Goal: Information Seeking & Learning: Understand process/instructions

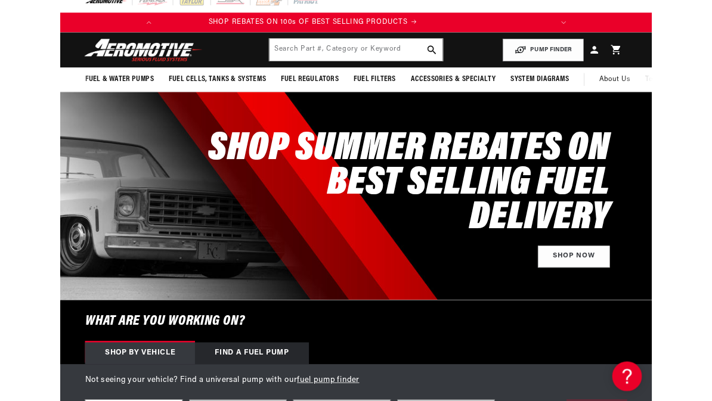
scroll to position [0, 472]
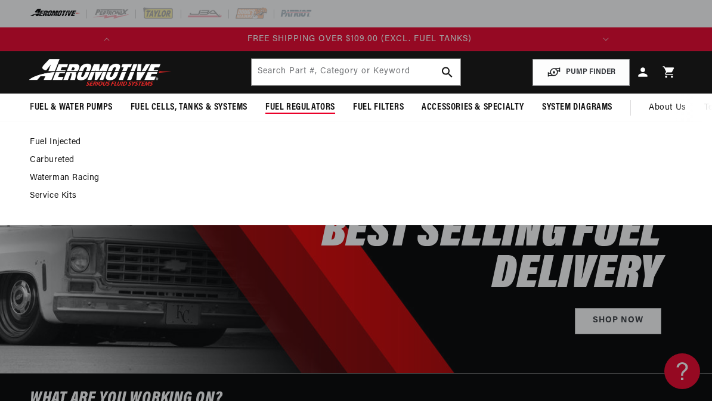
click at [53, 160] on link "Carbureted" at bounding box center [350, 160] width 640 height 11
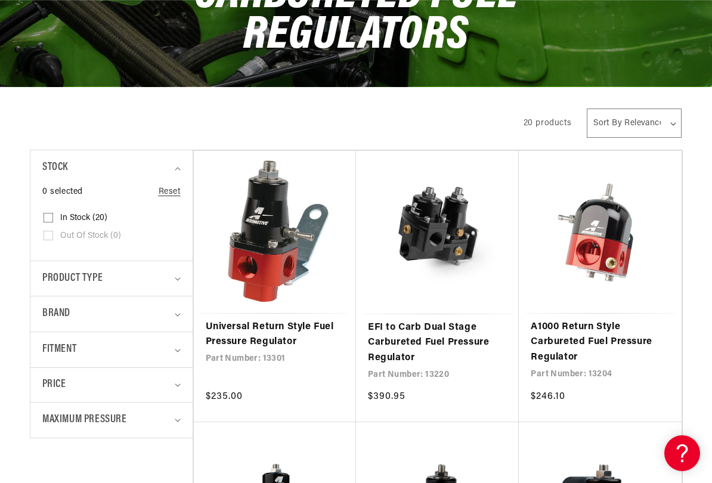
click at [605, 320] on link "A1000 Return Style Carbureted Fuel Pressure Regulator" at bounding box center [600, 343] width 138 height 46
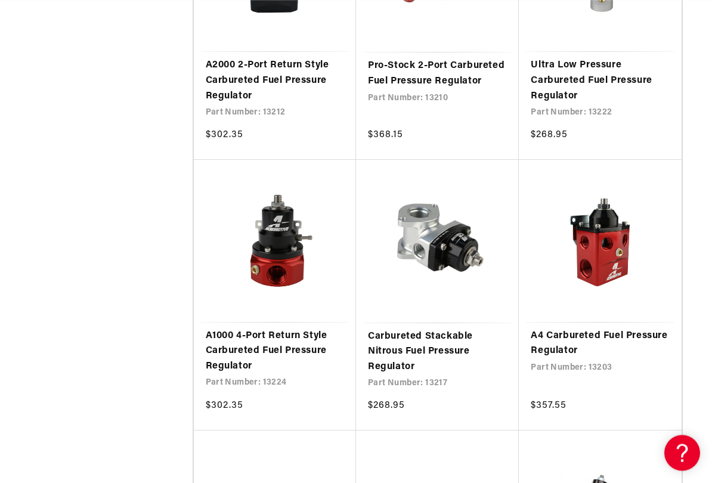
scroll to position [980, 0]
click at [598, 328] on link "A4 Carbureted Fuel Pressure Regulator" at bounding box center [600, 343] width 138 height 30
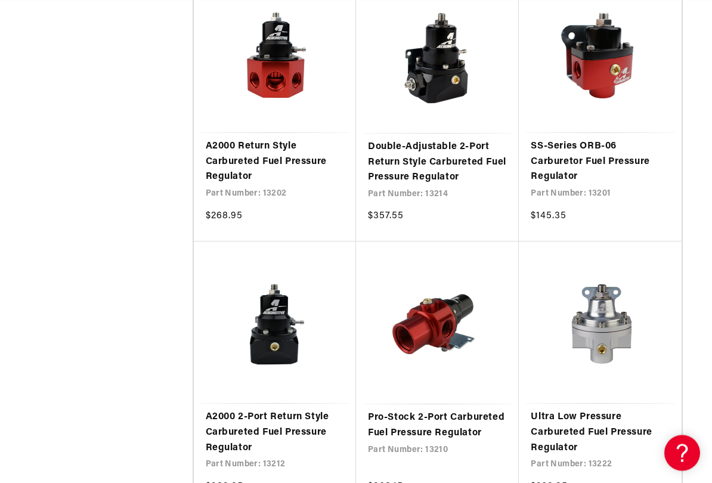
scroll to position [657, 0]
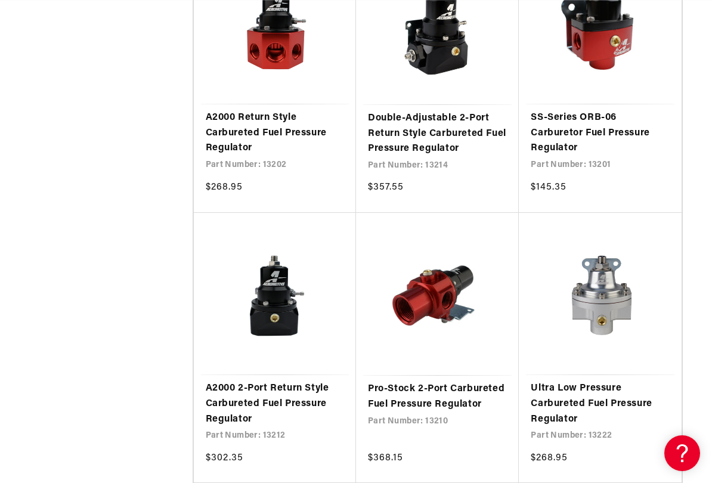
click at [625, 381] on link "Ultra Low Pressure Carbureted Fuel Pressure Regulator" at bounding box center [600, 404] width 138 height 46
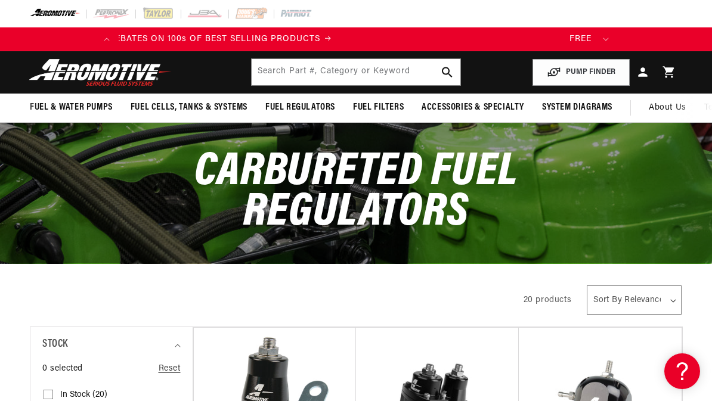
scroll to position [0, 0]
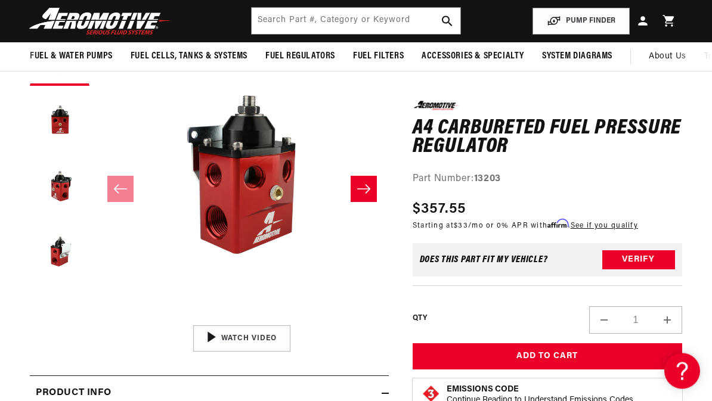
scroll to position [113, 0]
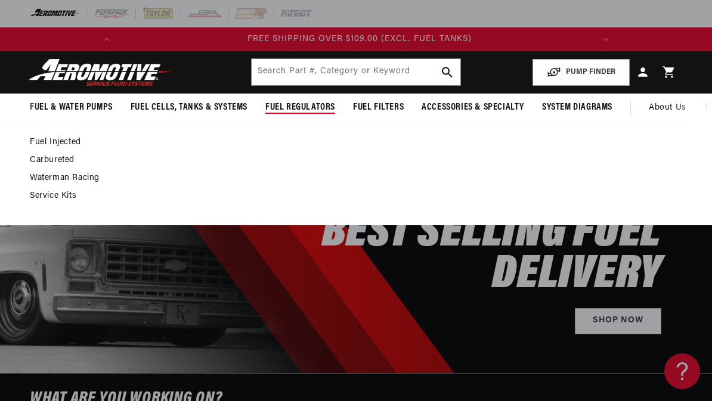
scroll to position [0, 333]
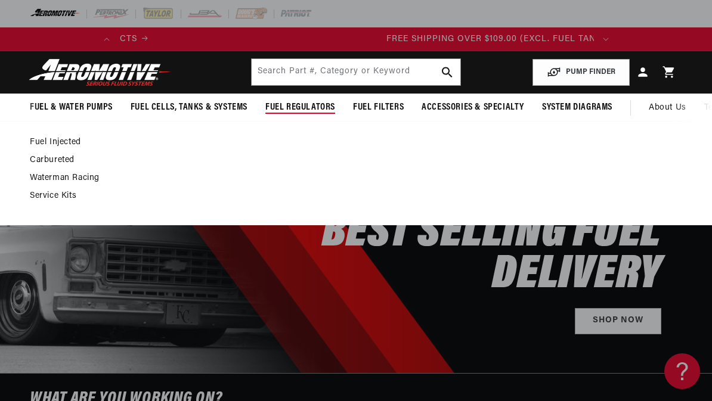
click at [58, 157] on link "Carbureted" at bounding box center [350, 160] width 640 height 11
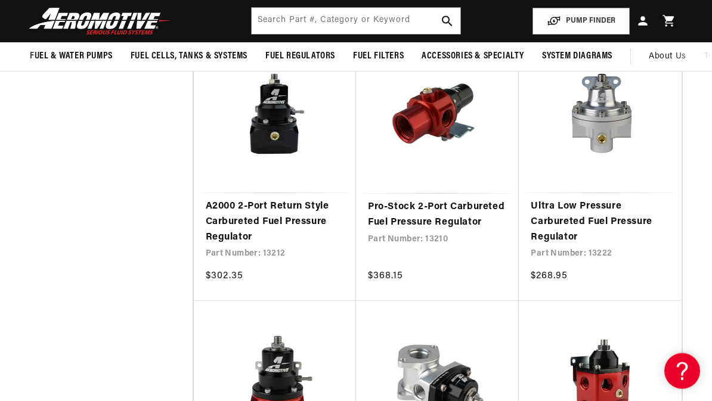
scroll to position [825, 0]
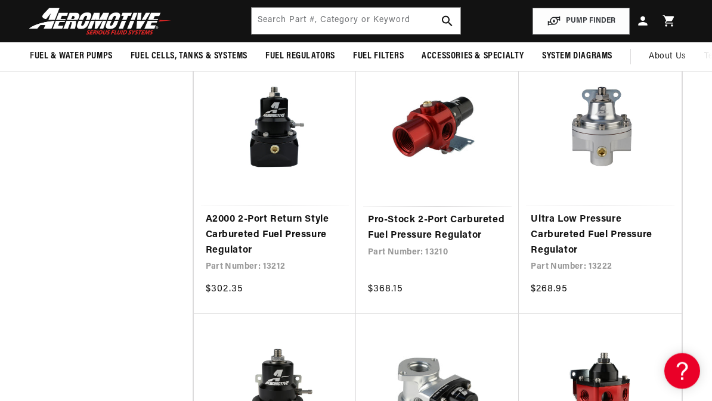
click at [618, 213] on link "Ultra Low Pressure Carbureted Fuel Pressure Regulator" at bounding box center [600, 236] width 138 height 46
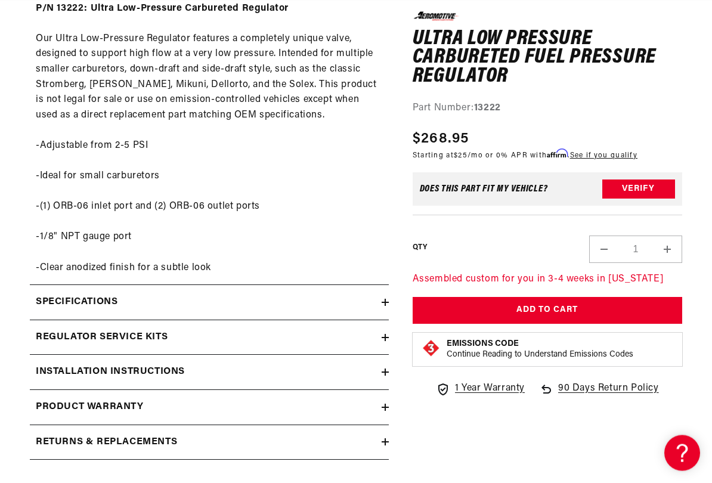
scroll to position [549, 0]
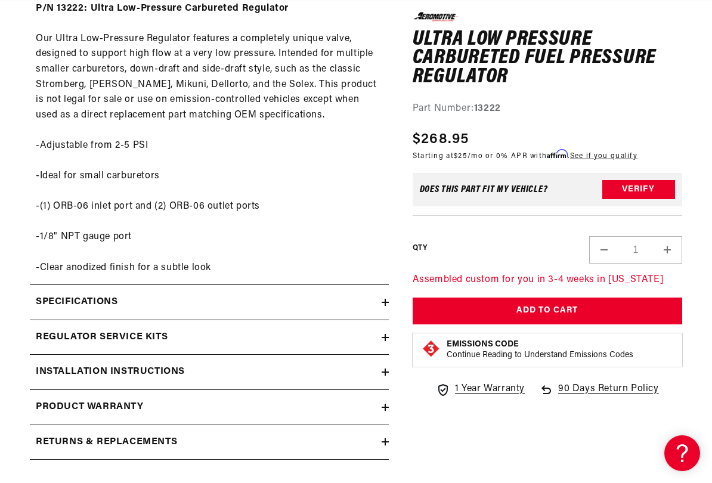
click at [207, 294] on div "Specifications" at bounding box center [206, 301] width 352 height 15
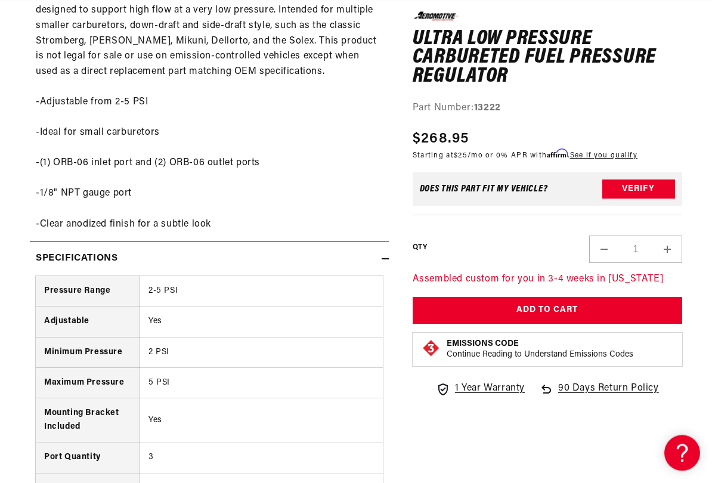
scroll to position [0, 0]
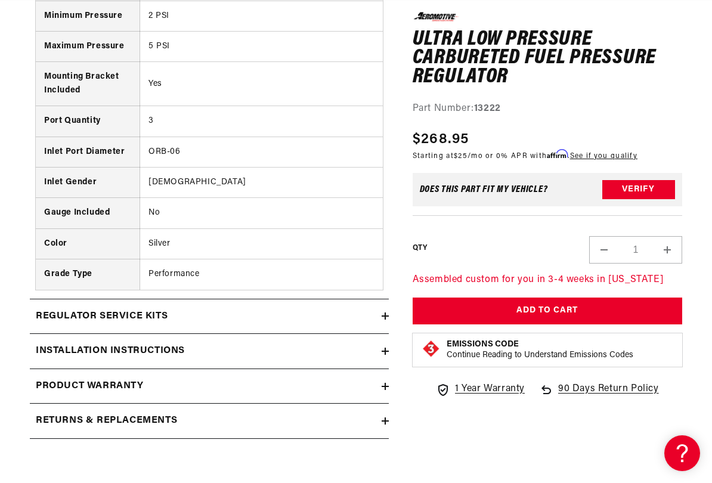
click at [201, 343] on div "Installation Instructions" at bounding box center [206, 350] width 352 height 15
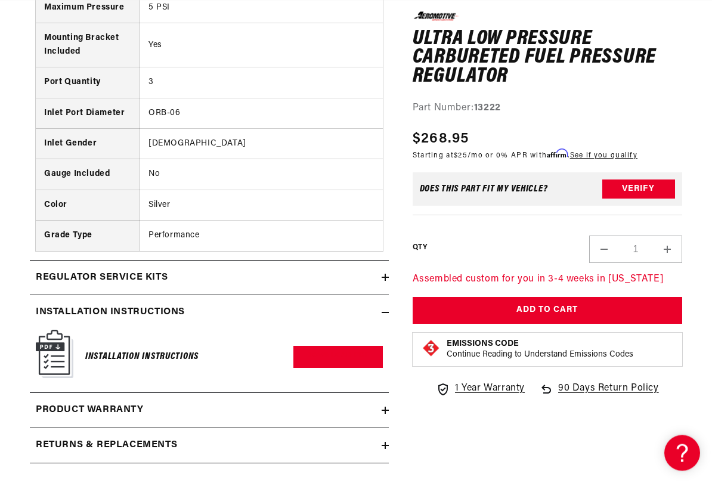
click at [58, 334] on img at bounding box center [55, 354] width 38 height 48
click at [135, 349] on h6 "Installation Instructions" at bounding box center [141, 357] width 113 height 16
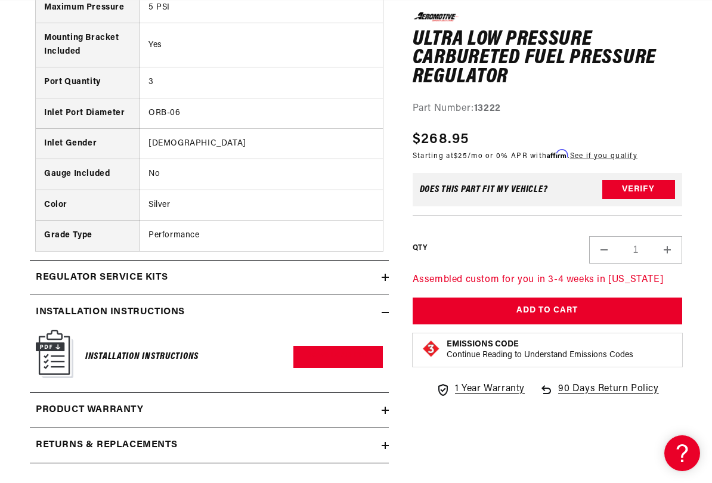
click at [53, 333] on img at bounding box center [55, 354] width 38 height 48
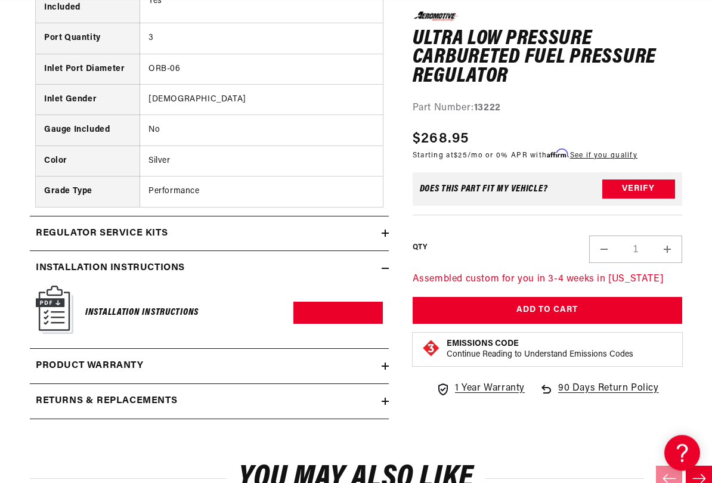
click at [63, 299] on img at bounding box center [55, 310] width 38 height 48
click at [162, 305] on h6 "Installation Instructions" at bounding box center [141, 313] width 113 height 16
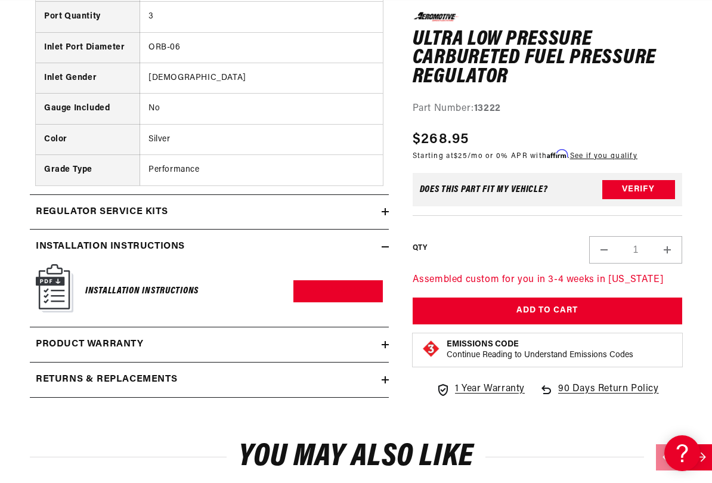
click at [342, 280] on link "Download PDF" at bounding box center [337, 291] width 89 height 22
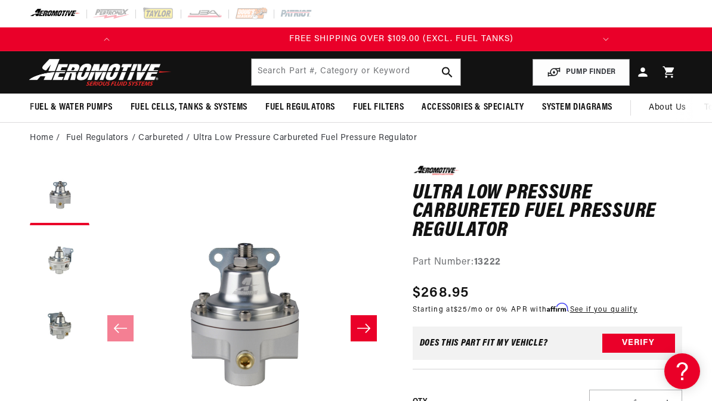
scroll to position [0, 472]
click at [710, 143] on div "Home Fuel Regulators Carbureted Ultra Low Pressure Carbureted Fuel Pressure Reg…" at bounding box center [356, 138] width 712 height 13
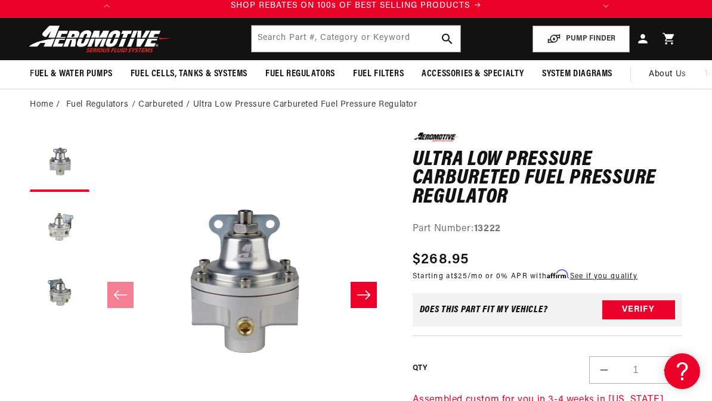
scroll to position [30, 0]
